Goal: Task Accomplishment & Management: Use online tool/utility

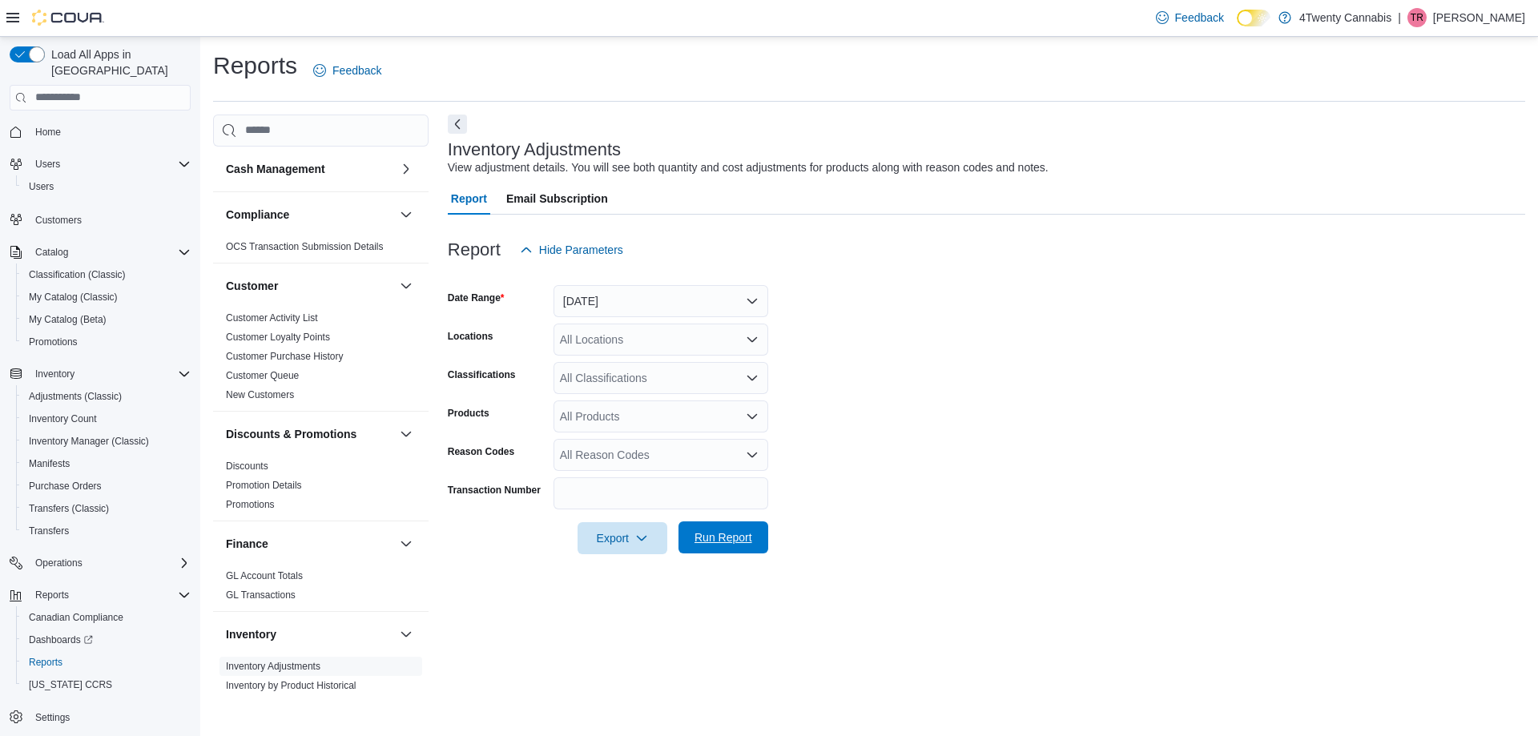
click at [701, 542] on span "Run Report" at bounding box center [724, 538] width 58 height 16
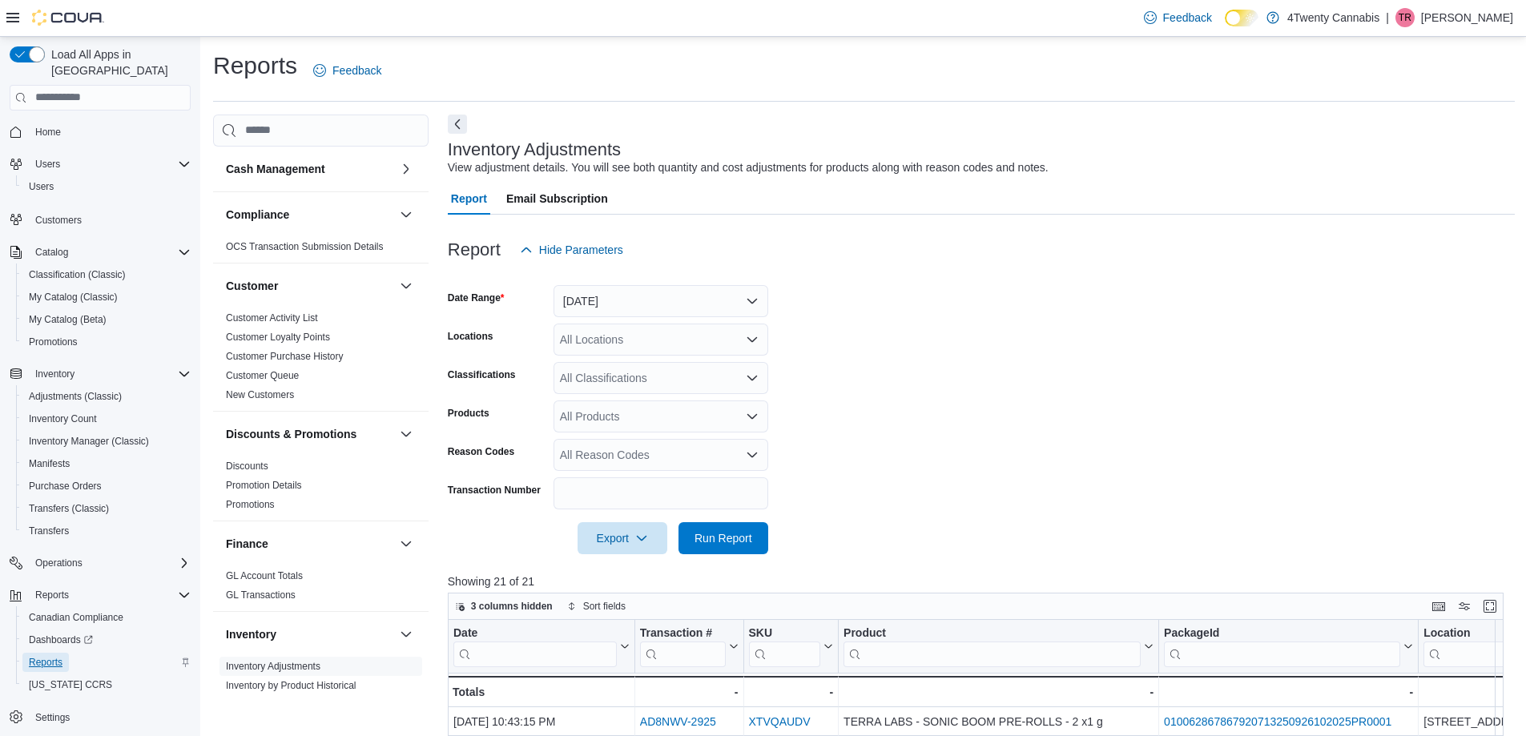
click at [57, 656] on span "Reports" at bounding box center [46, 662] width 34 height 13
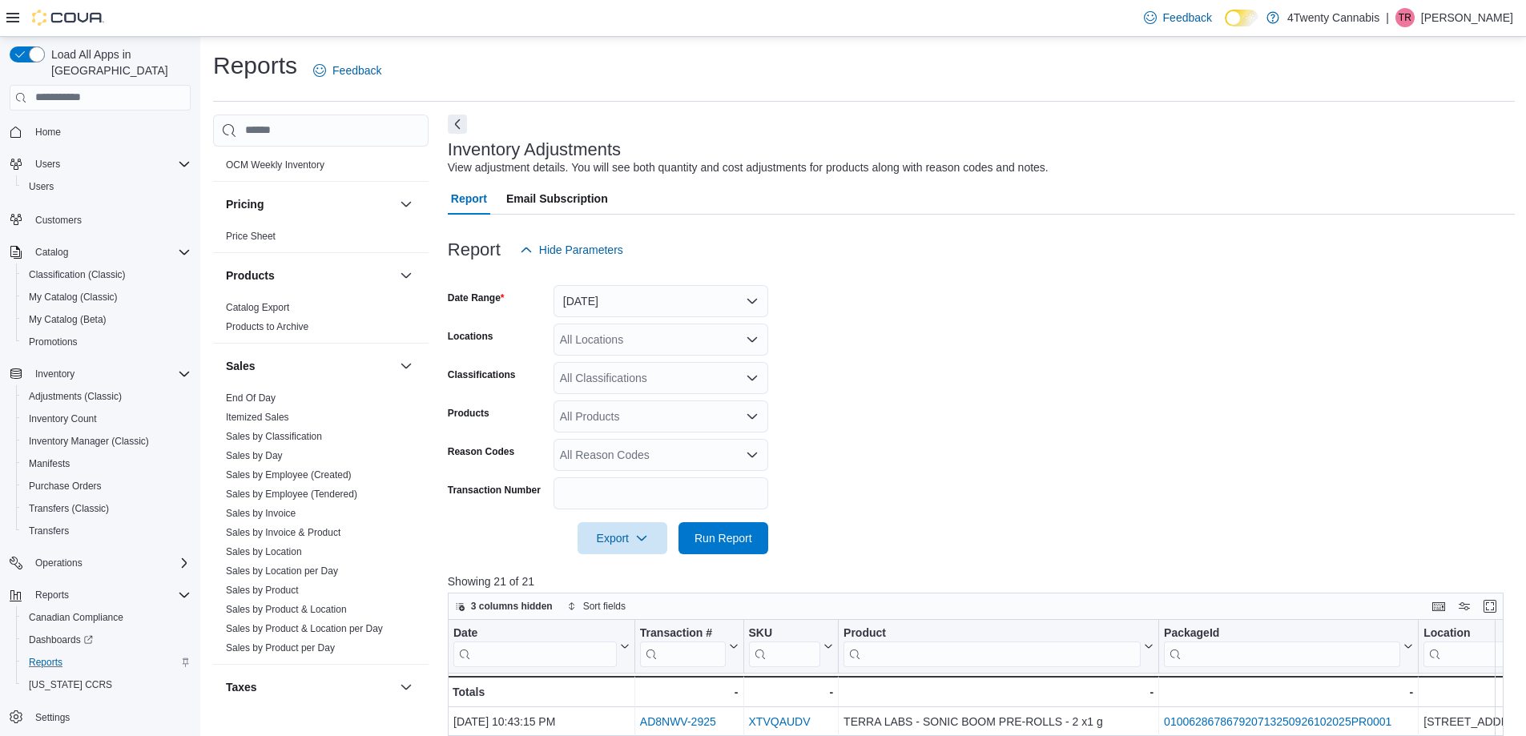
scroll to position [948, 0]
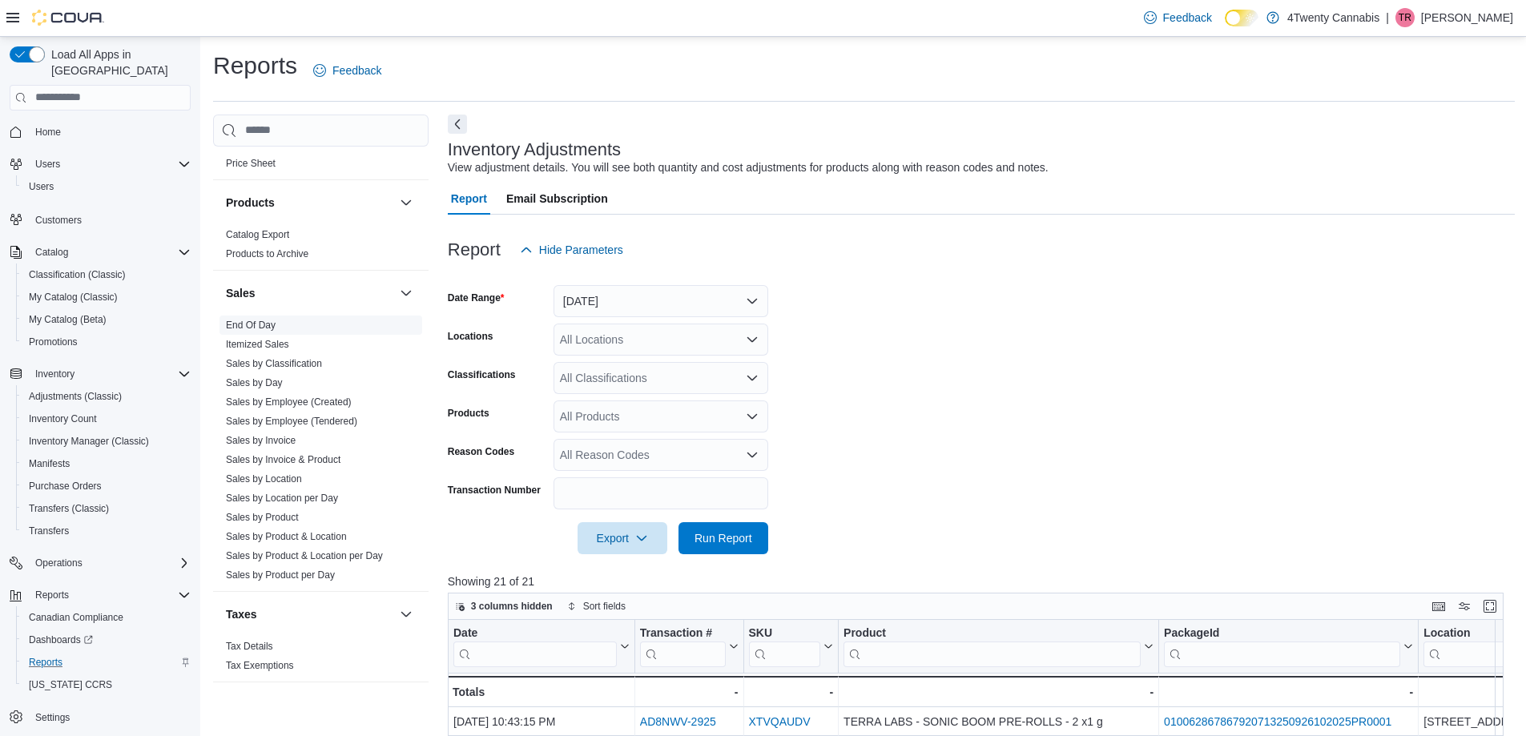
click at [245, 328] on link "End Of Day" at bounding box center [251, 325] width 50 height 11
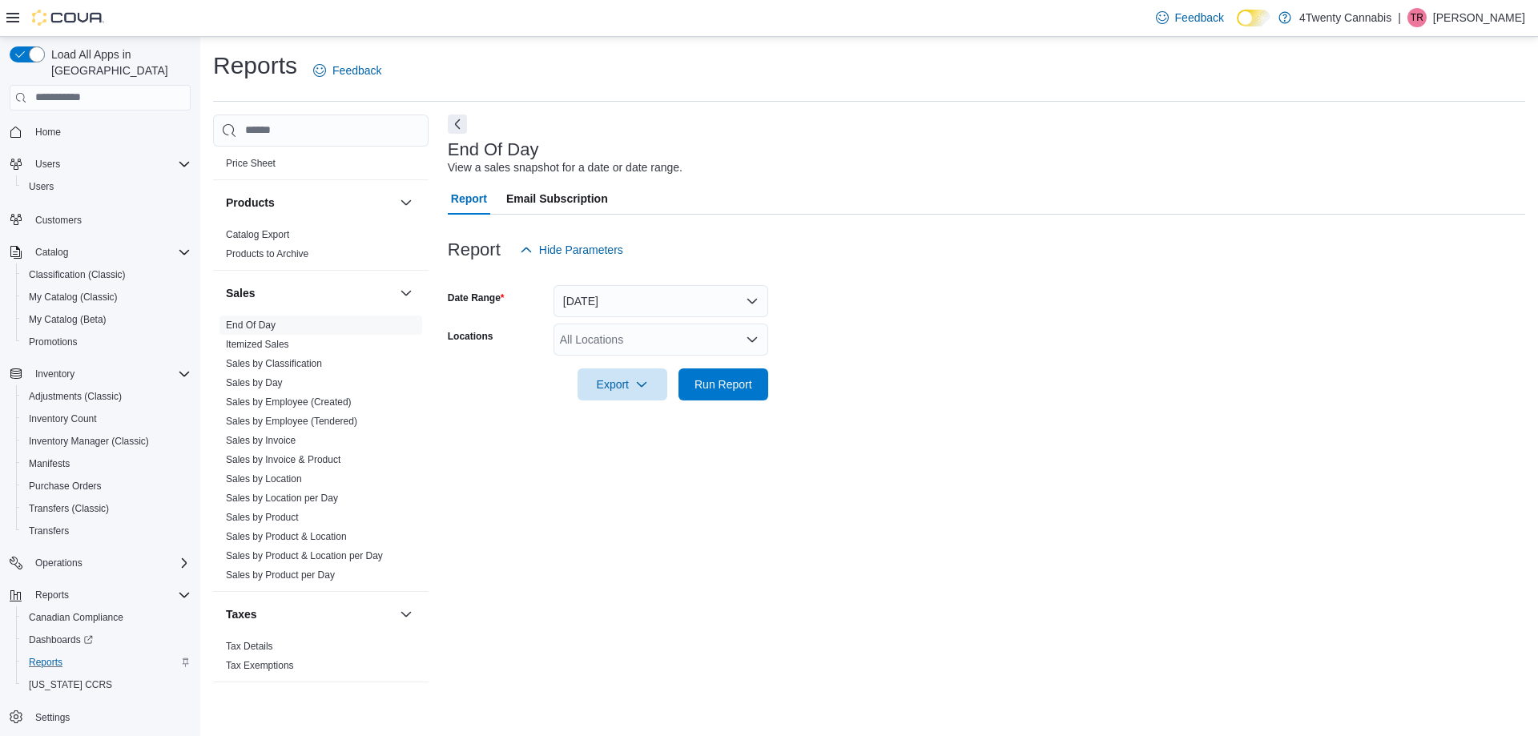
click at [643, 347] on div "All Locations" at bounding box center [661, 340] width 215 height 32
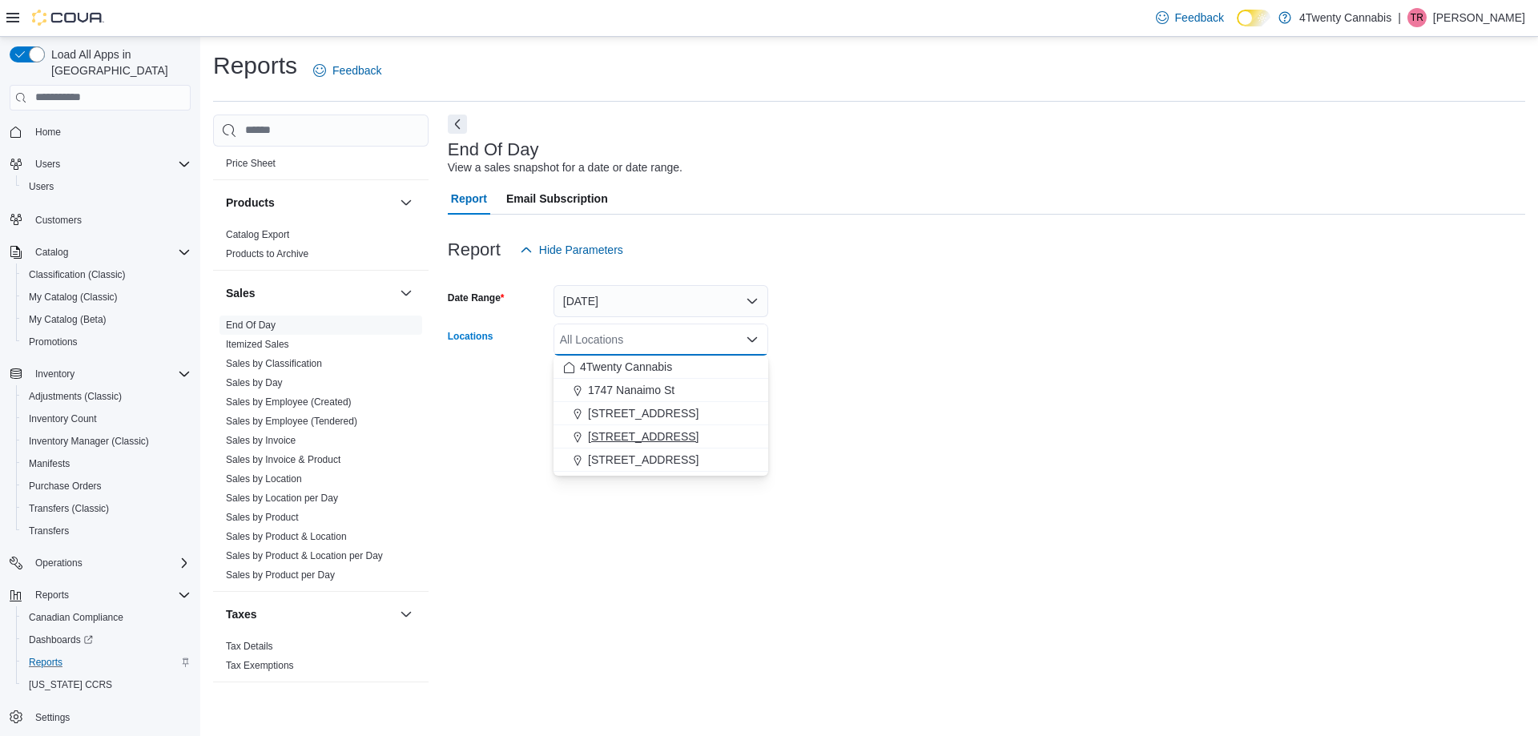
click at [645, 441] on span "[STREET_ADDRESS]" at bounding box center [643, 437] width 111 height 16
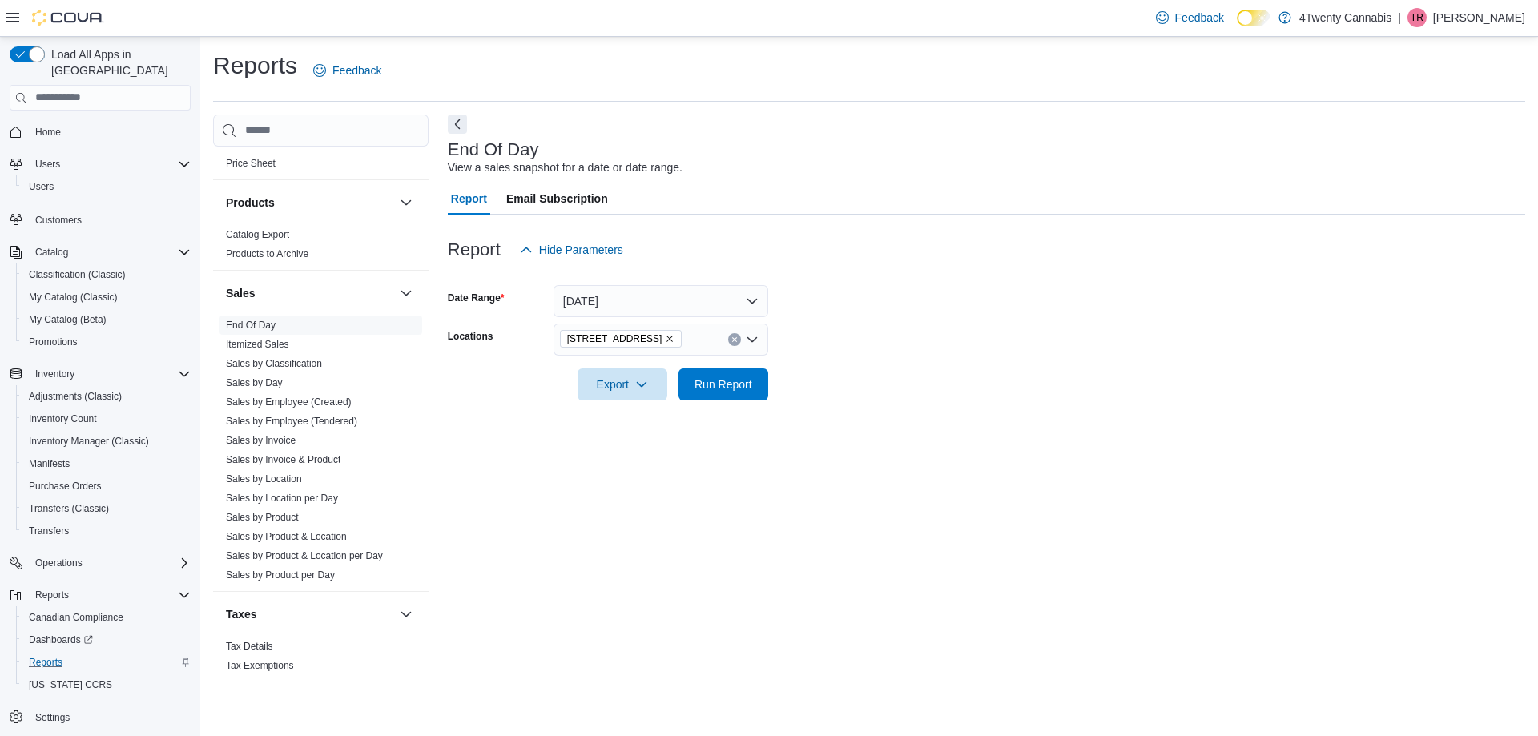
drag, startPoint x: 1118, startPoint y: 392, endPoint x: 989, endPoint y: 469, distance: 150.6
click at [1110, 393] on form "Date Range [DATE] Locations [STREET_ADDRESS] Export Run Report" at bounding box center [986, 333] width 1077 height 135
click at [729, 380] on span "Run Report" at bounding box center [724, 384] width 58 height 16
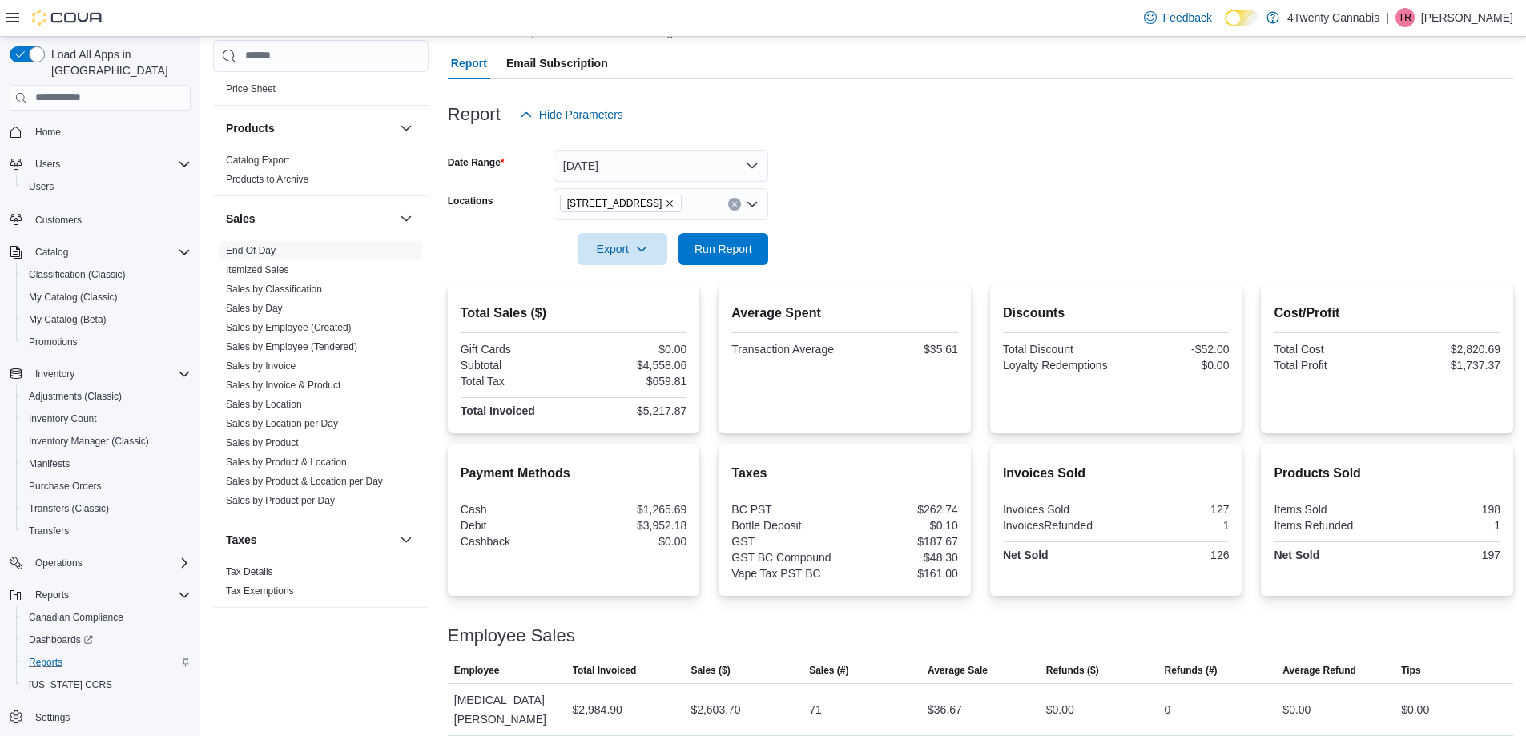
scroll to position [195, 0]
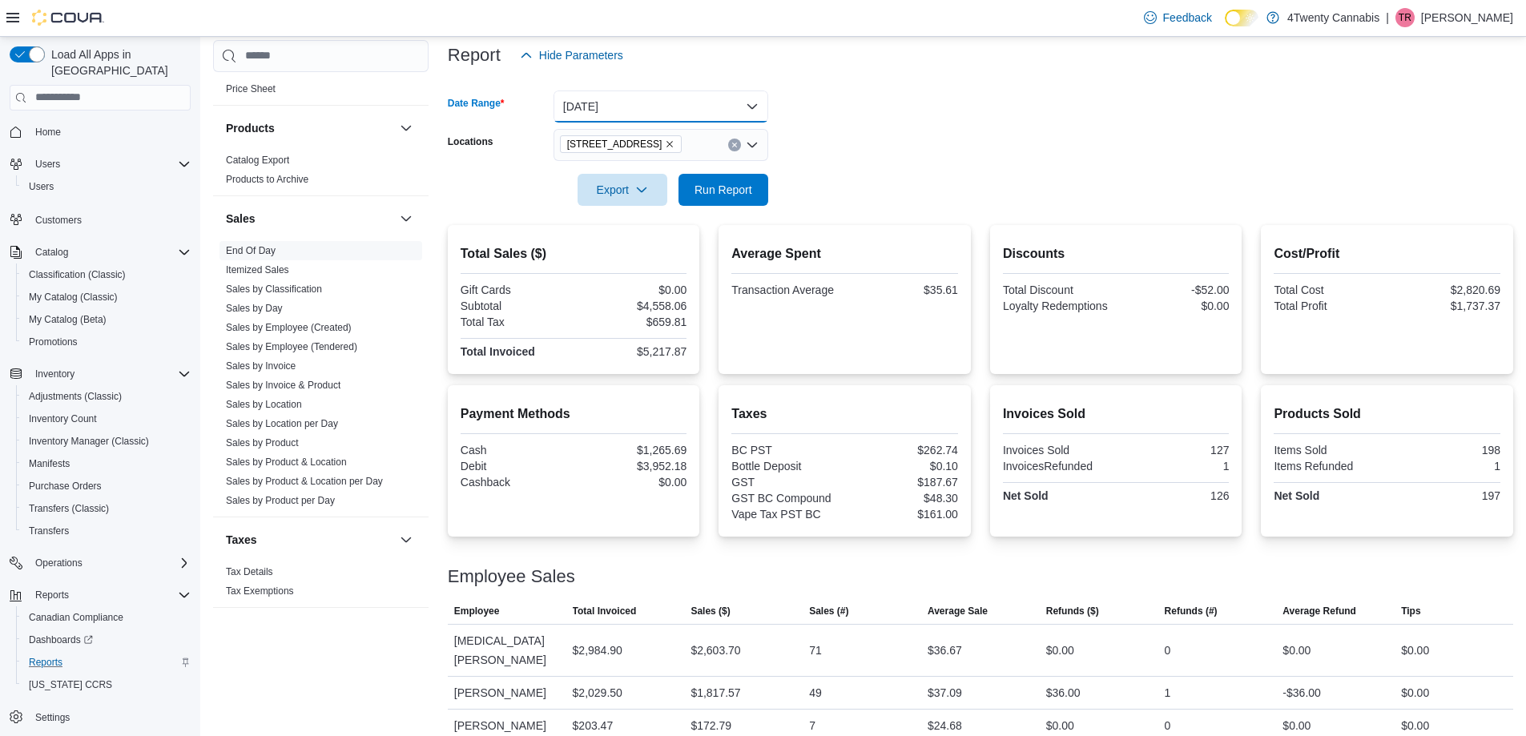
click at [748, 107] on button "[DATE]" at bounding box center [661, 107] width 215 height 32
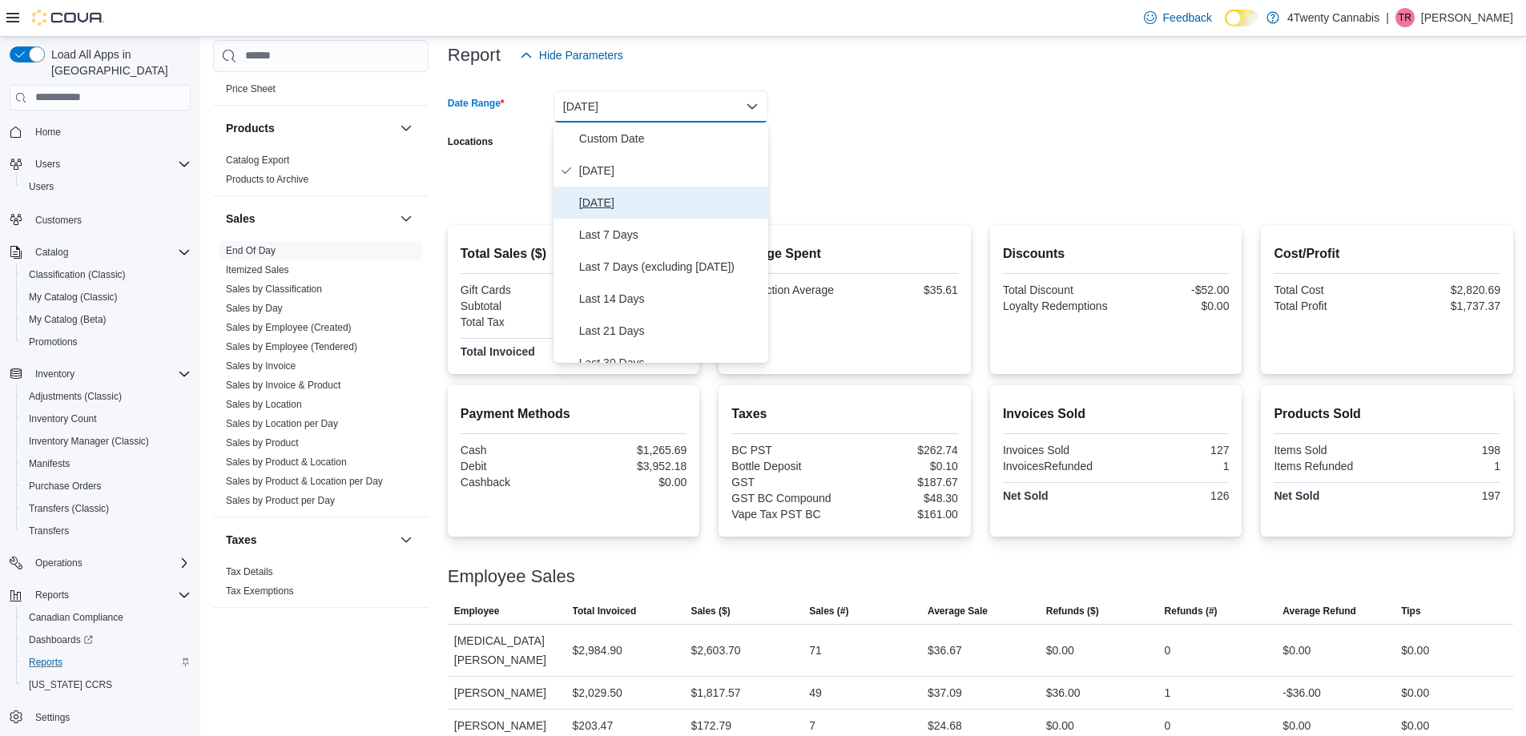
click at [598, 187] on button "[DATE]" at bounding box center [661, 203] width 215 height 32
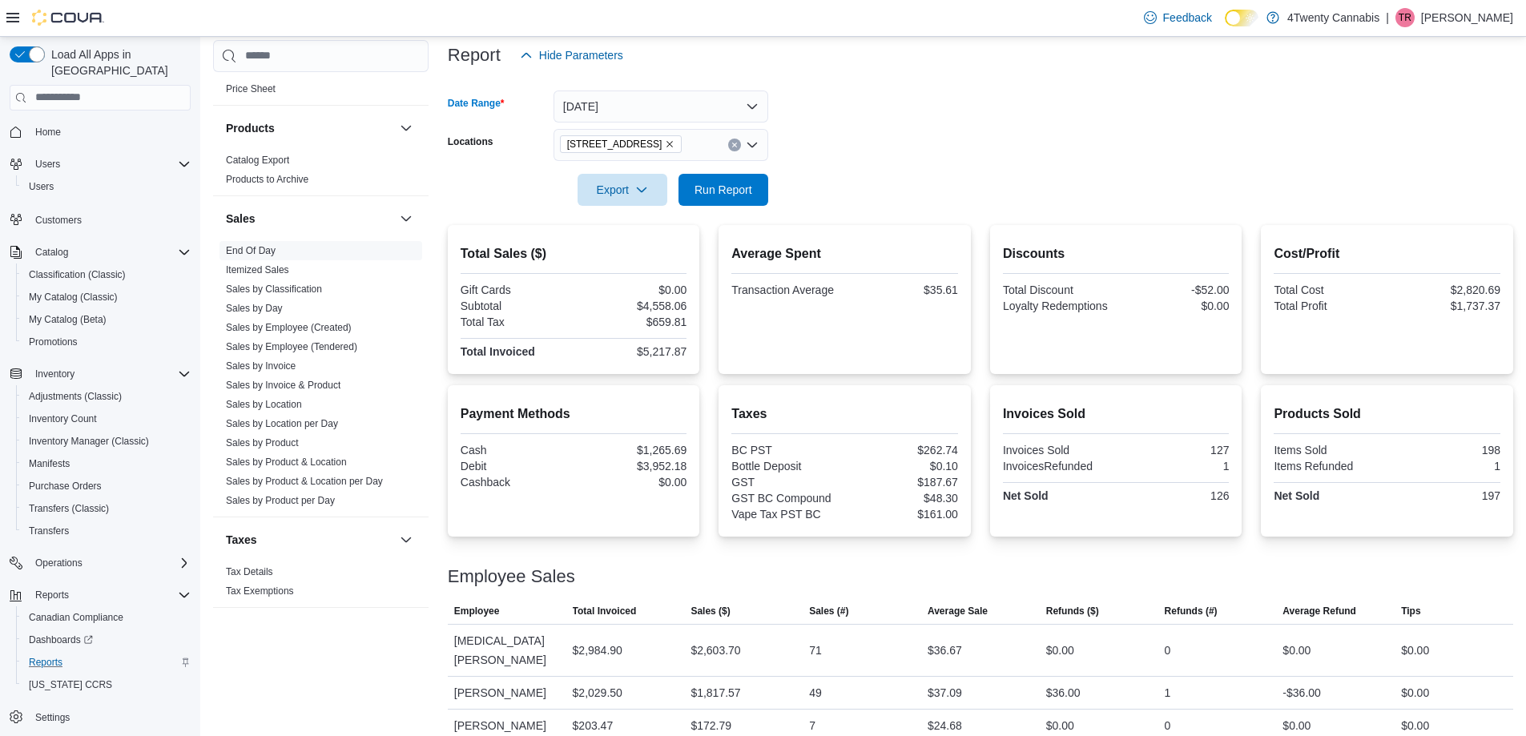
click at [734, 143] on icon "Clear input" at bounding box center [734, 145] width 6 height 6
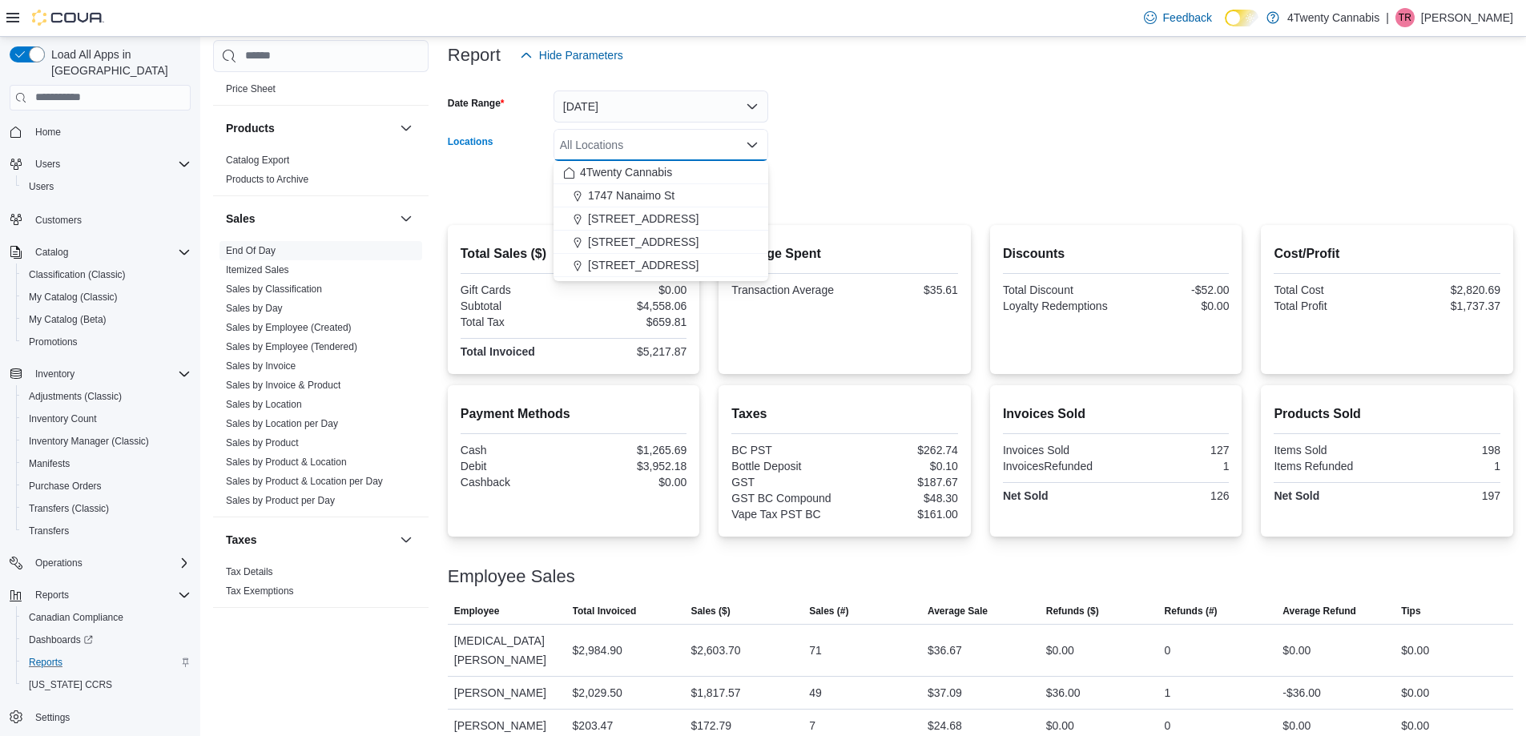
click at [939, 175] on form "Date Range [DATE] Locations All Locations Combo box. Selected. Combo box input.…" at bounding box center [980, 138] width 1065 height 135
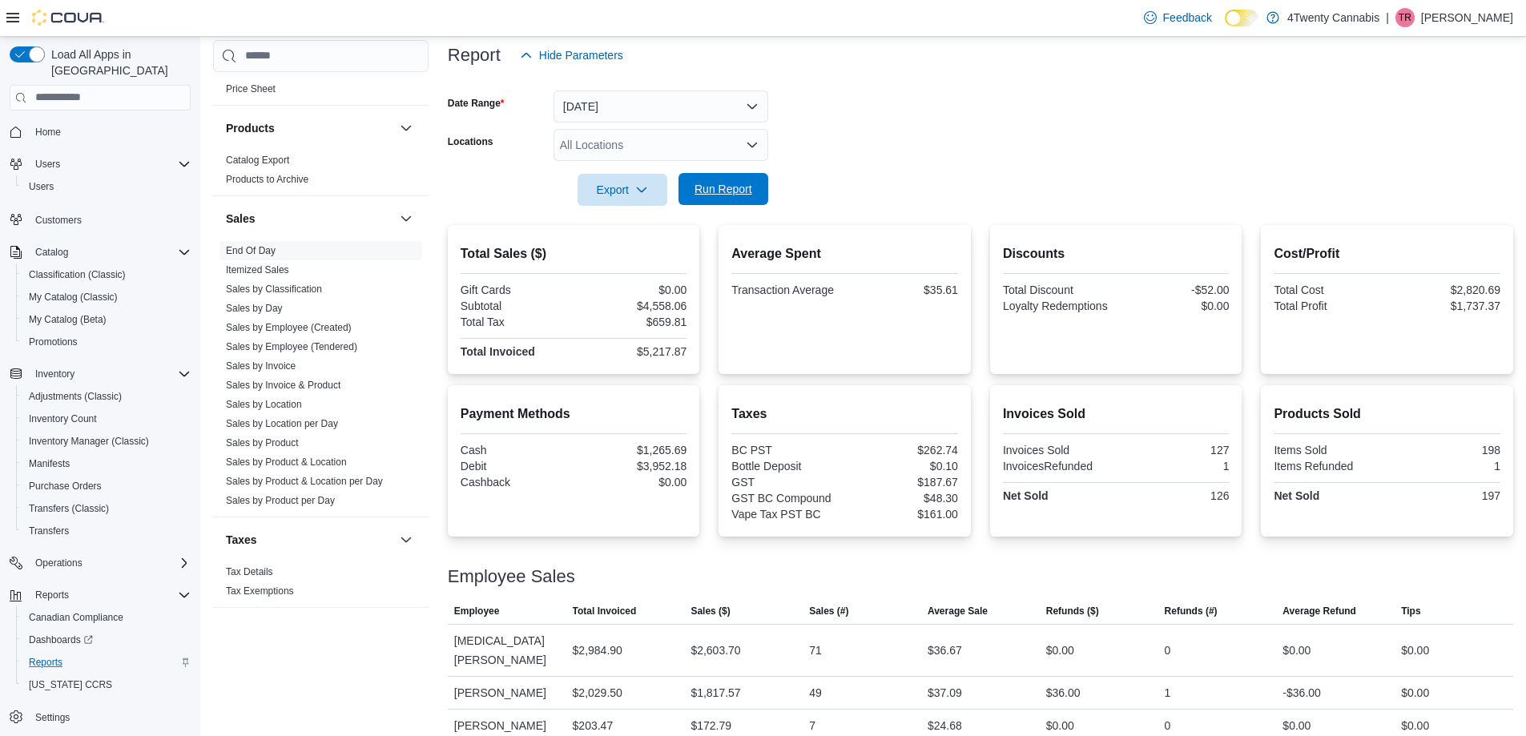
click at [703, 189] on span "Run Report" at bounding box center [724, 189] width 58 height 16
